Goal: Check status

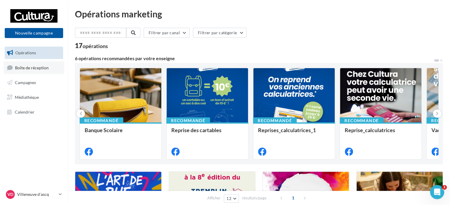
click at [51, 68] on link "Boîte de réception" at bounding box center [34, 67] width 61 height 13
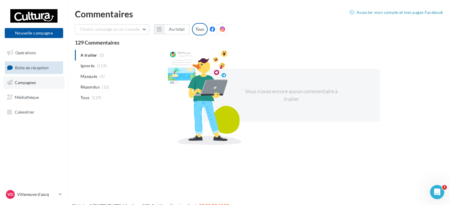
click at [40, 83] on link "Campagnes" at bounding box center [34, 82] width 61 height 12
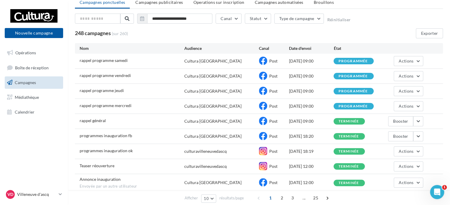
scroll to position [9, 0]
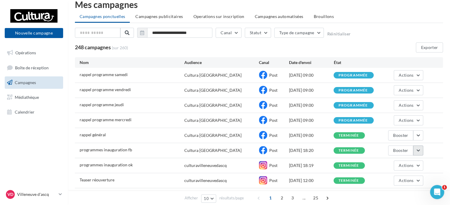
click at [421, 150] on button "button" at bounding box center [418, 150] width 10 height 10
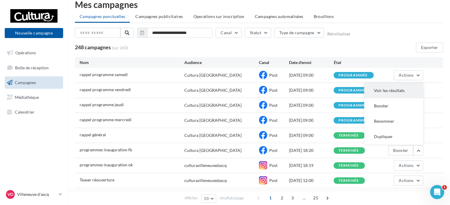
click at [395, 91] on button "Voir les résultats" at bounding box center [393, 90] width 59 height 15
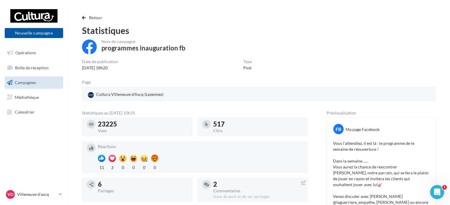
click at [81, 17] on div "Retour Statistiques Nom de campagne programmes inauguration fb Date de publicat…" at bounding box center [259, 207] width 368 height 386
click at [89, 17] on button "Retour" at bounding box center [93, 17] width 23 height 7
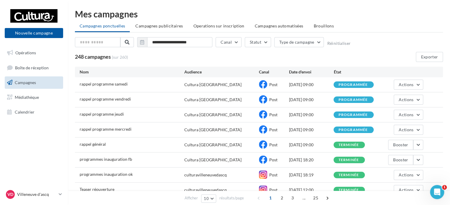
scroll to position [9, 0]
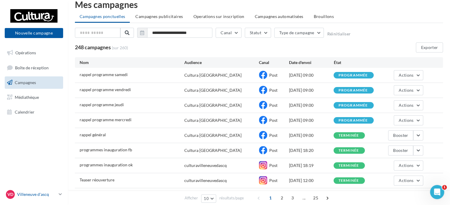
click at [45, 198] on div "Vd Villeneuve d'ascq r.deseure1@cultura.fr" at bounding box center [31, 194] width 50 height 9
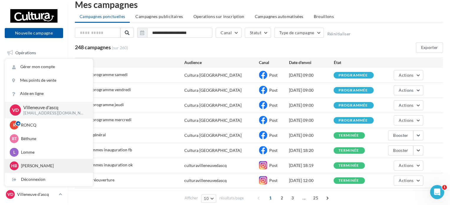
click at [39, 169] on p "Henin-Beaumont" at bounding box center [53, 166] width 65 height 6
